Goal: Find specific page/section: Find specific page/section

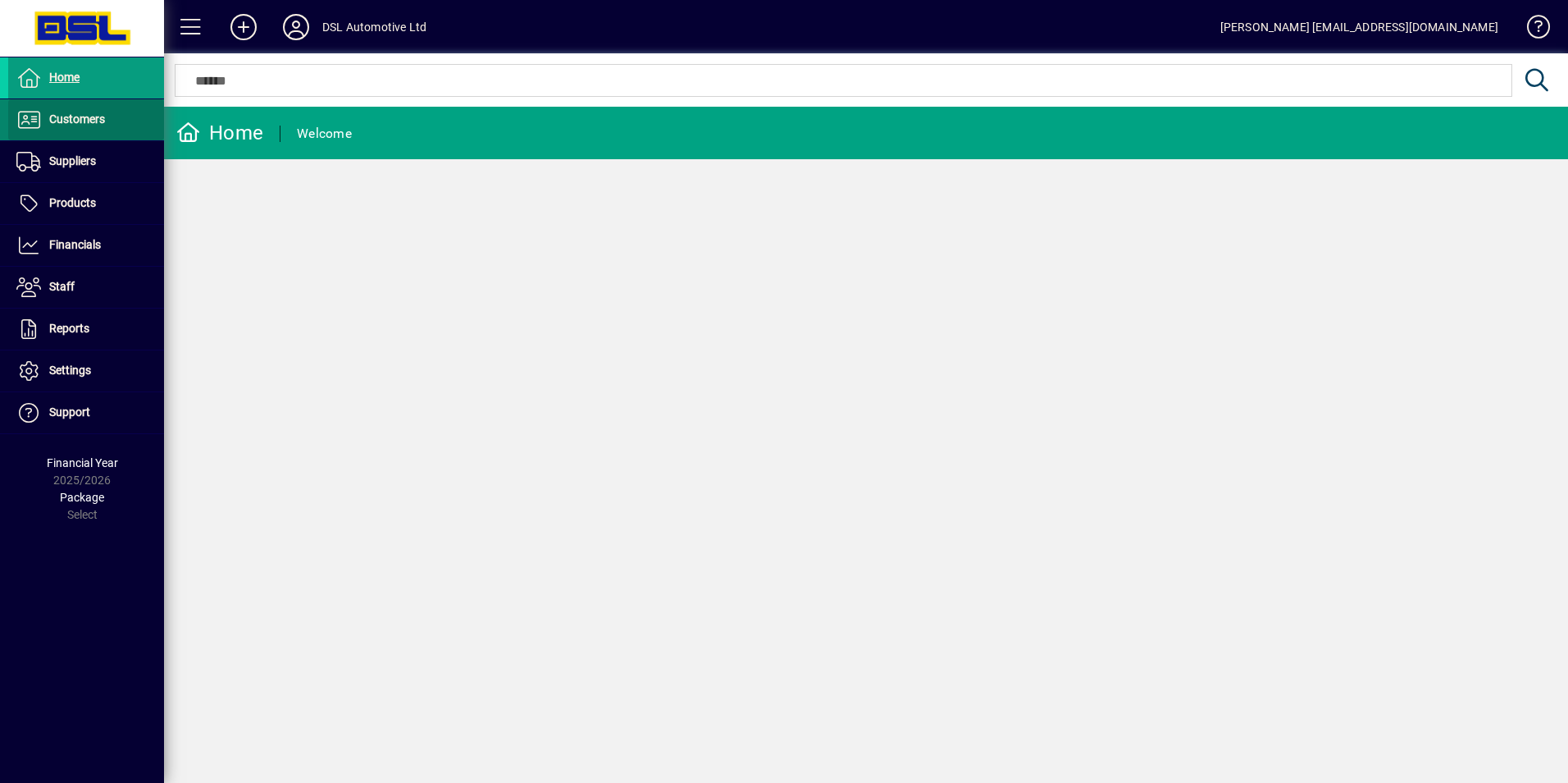
click at [93, 132] on span at bounding box center [86, 120] width 156 height 39
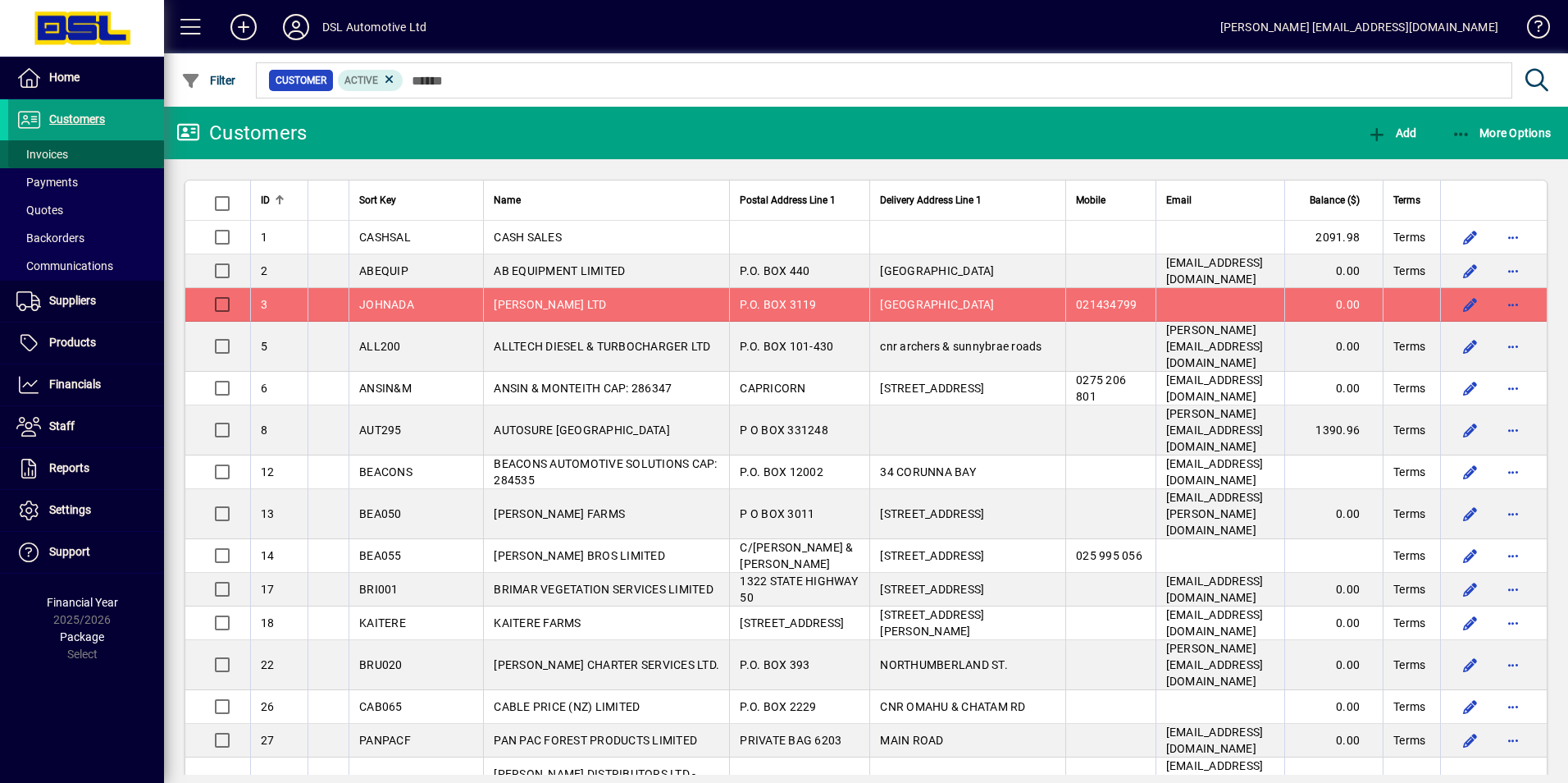
click at [61, 153] on span "Invoices" at bounding box center [42, 154] width 52 height 13
